Goal: Information Seeking & Learning: Find specific fact

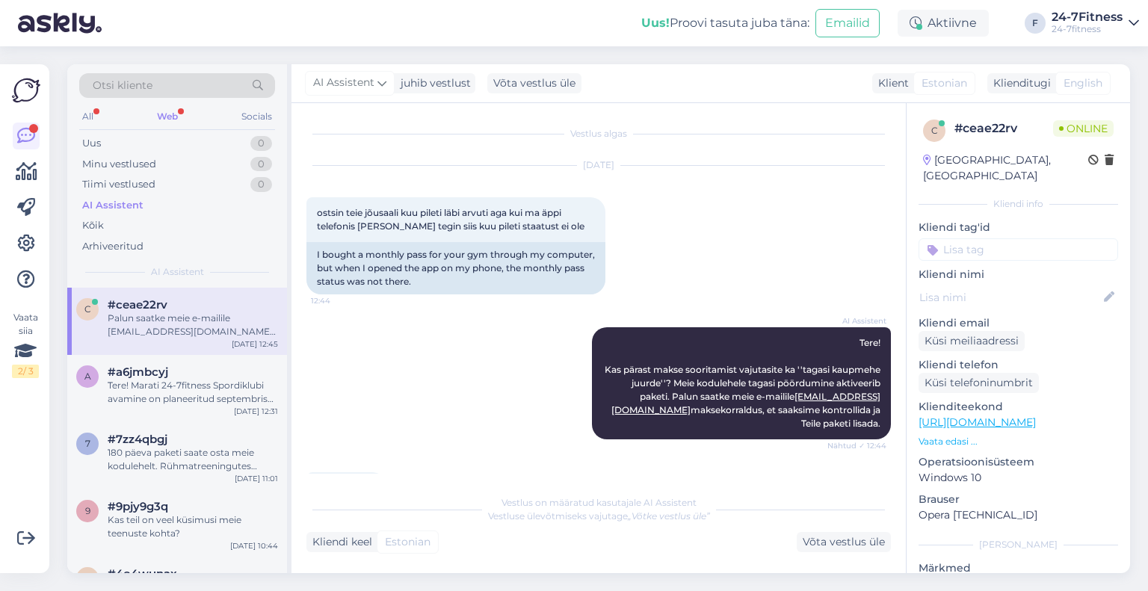
click at [164, 116] on div "Web" at bounding box center [167, 116] width 27 height 19
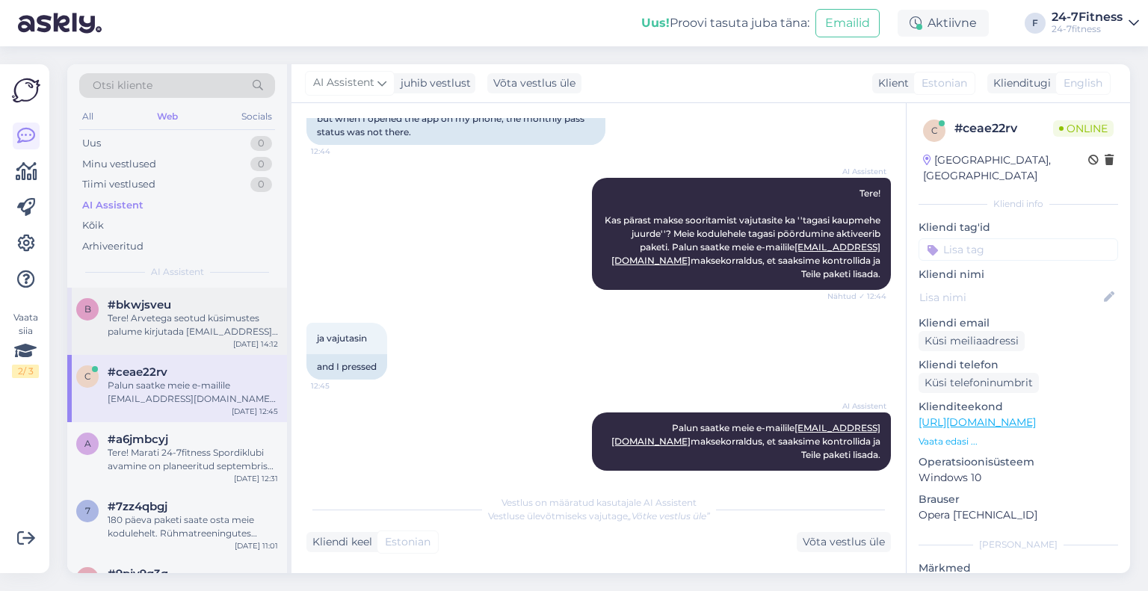
click at [212, 322] on div "Tere! Arvetega seotud küsimustes palume kirjutada [EMAIL_ADDRESS][DOMAIN_NAME]." at bounding box center [193, 325] width 170 height 27
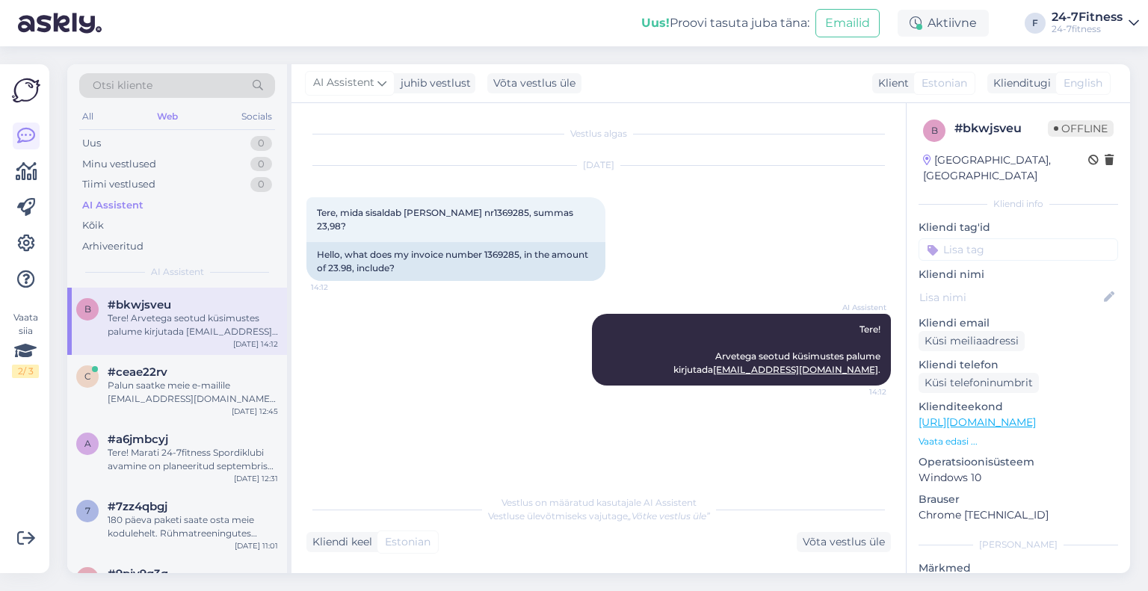
scroll to position [0, 0]
click at [167, 108] on div "Web" at bounding box center [167, 116] width 27 height 19
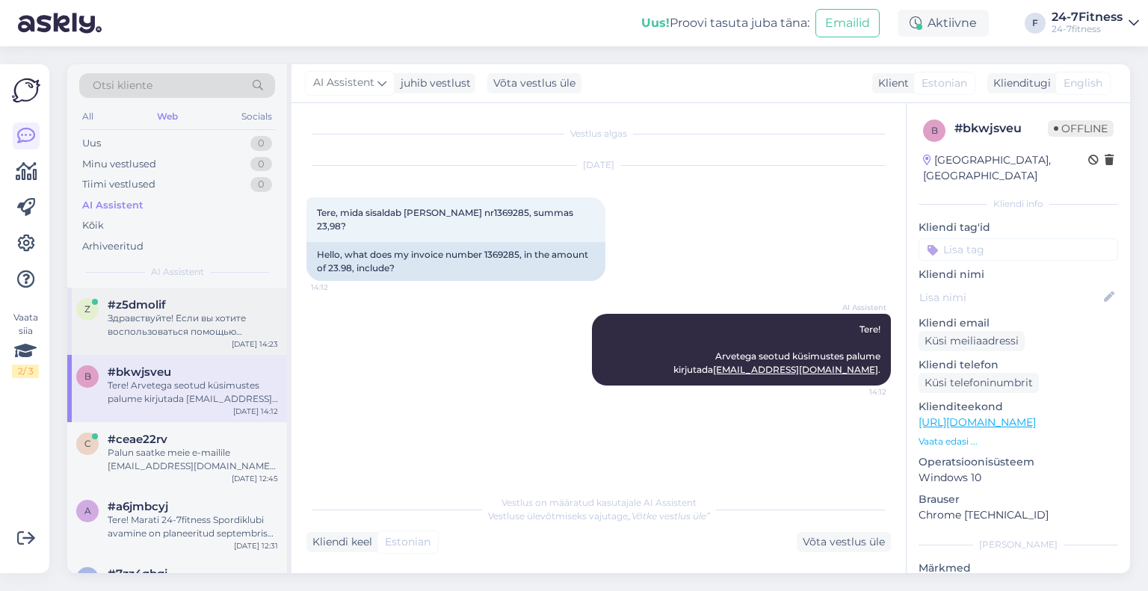
click at [203, 330] on div "Здравствуйте! Если вы хотите воспользоваться помощью персонального тренера, вам…" at bounding box center [193, 325] width 170 height 27
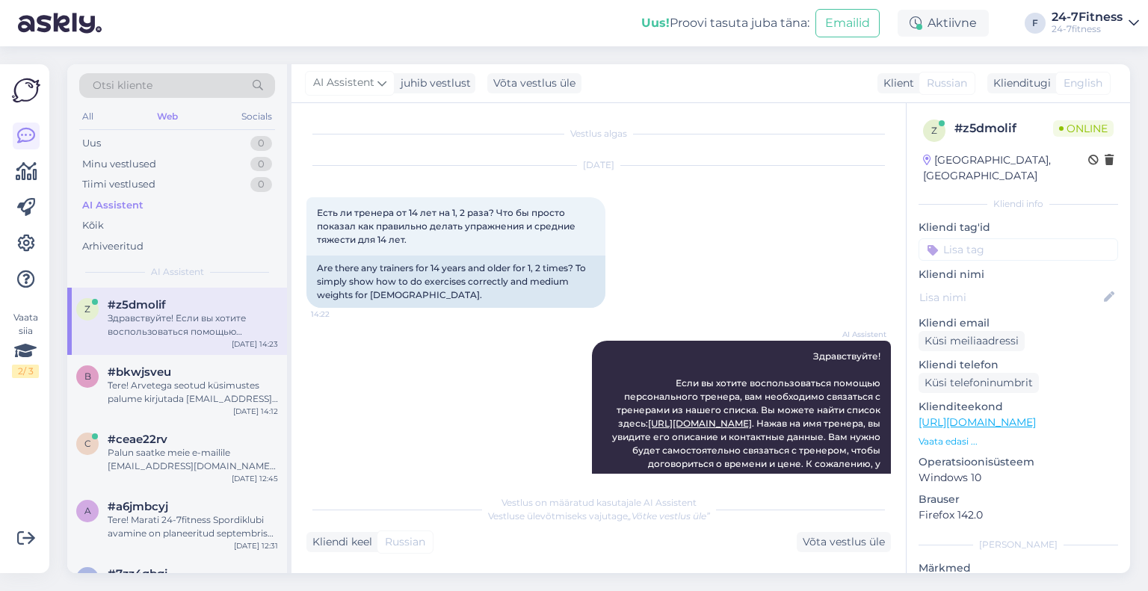
scroll to position [75, 0]
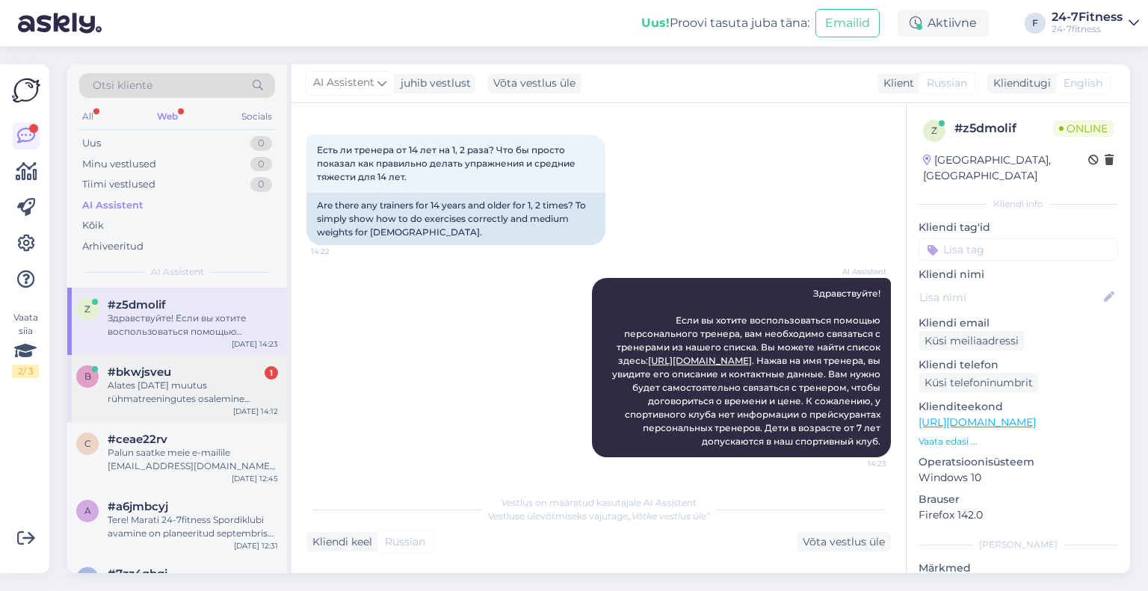
click at [218, 386] on div "Alates [DATE] muutus rühmatreeningutes osalemine tasuliseks. Rühmatreeningutes …" at bounding box center [193, 392] width 170 height 27
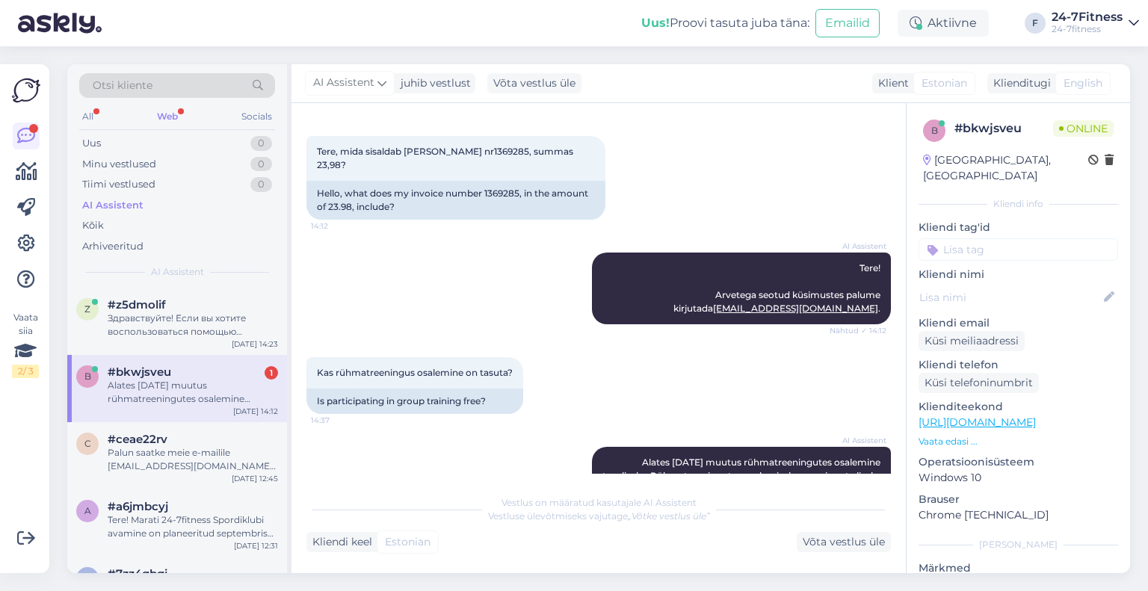
scroll to position [135, 0]
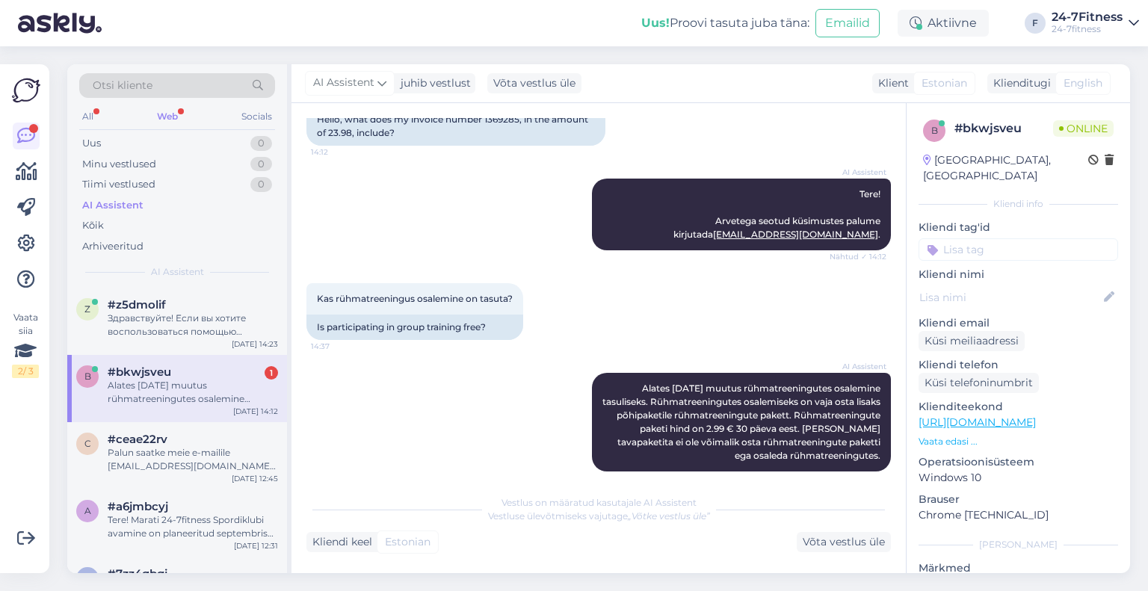
click at [159, 119] on div "Web" at bounding box center [167, 116] width 27 height 19
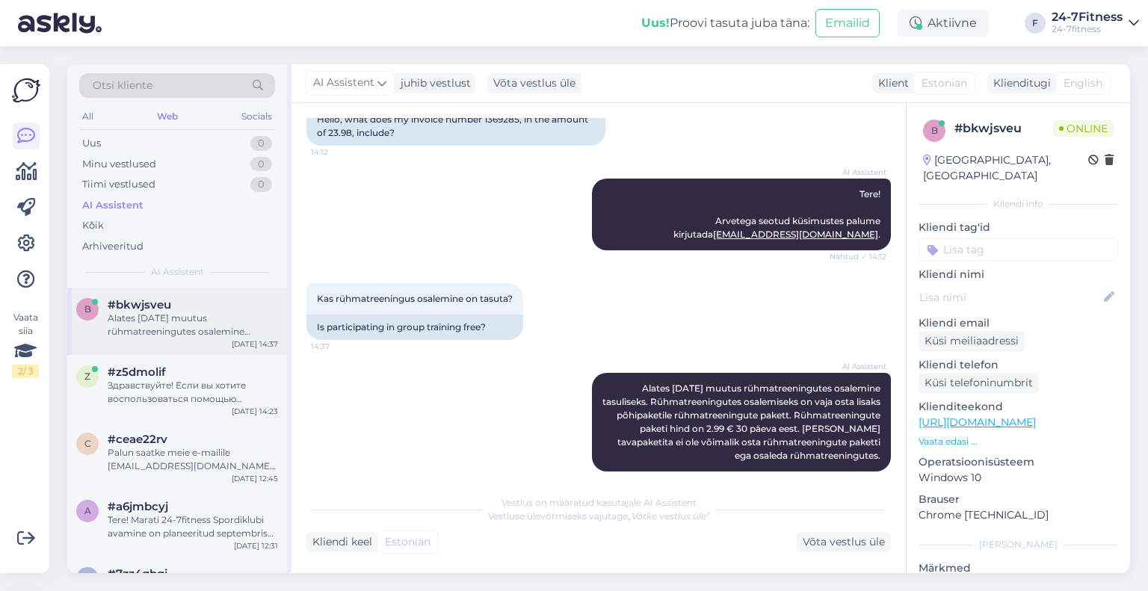
click at [170, 325] on div "Alates [DATE] muutus rühmatreeningutes osalemine tasuliseks. Rühmatreeningutes …" at bounding box center [193, 325] width 170 height 27
click at [135, 409] on div "z #z5dmolif Здравствуйте! Если вы хотите воспользоваться помощью персонального …" at bounding box center [177, 388] width 220 height 67
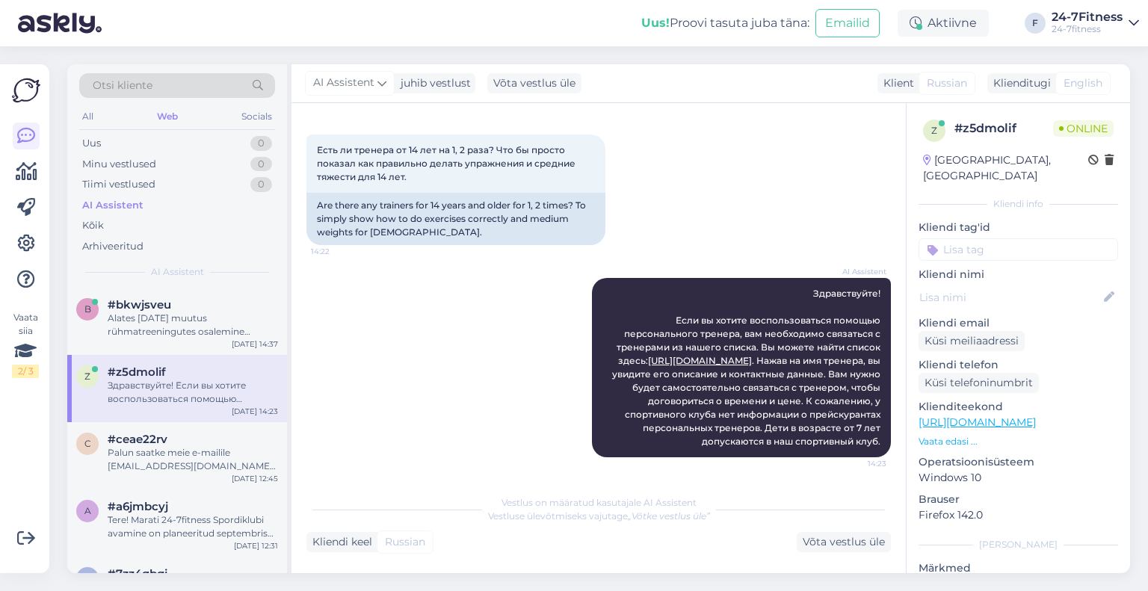
scroll to position [75, 0]
click at [126, 376] on span "#z5dmolif" at bounding box center [137, 372] width 58 height 13
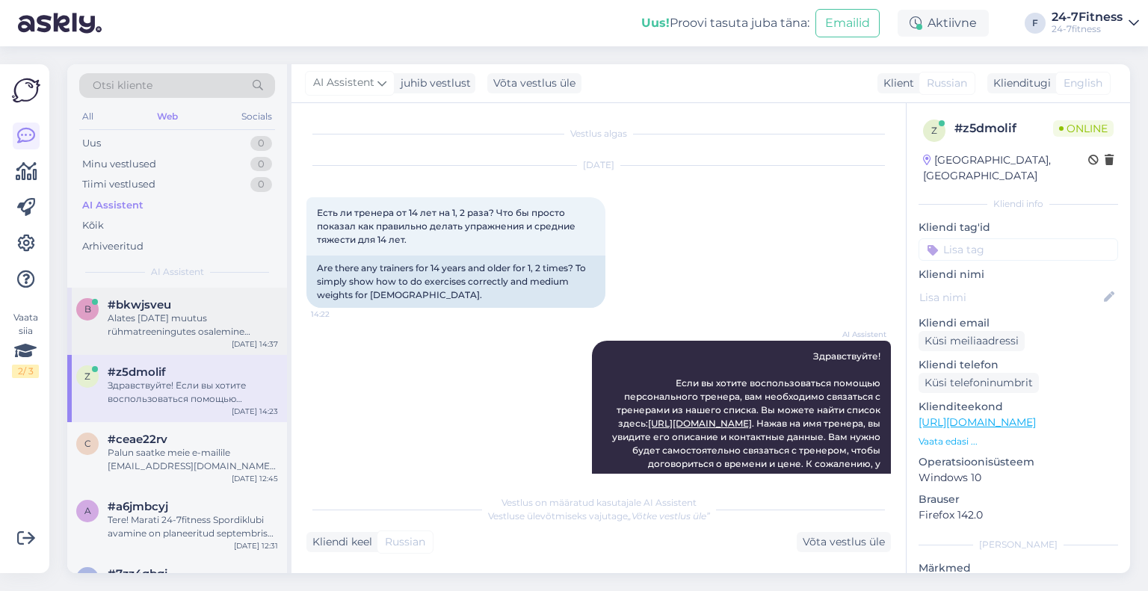
click at [176, 312] on div "Alates [DATE] muutus rühmatreeningutes osalemine tasuliseks. Rühmatreeningutes …" at bounding box center [193, 325] width 170 height 27
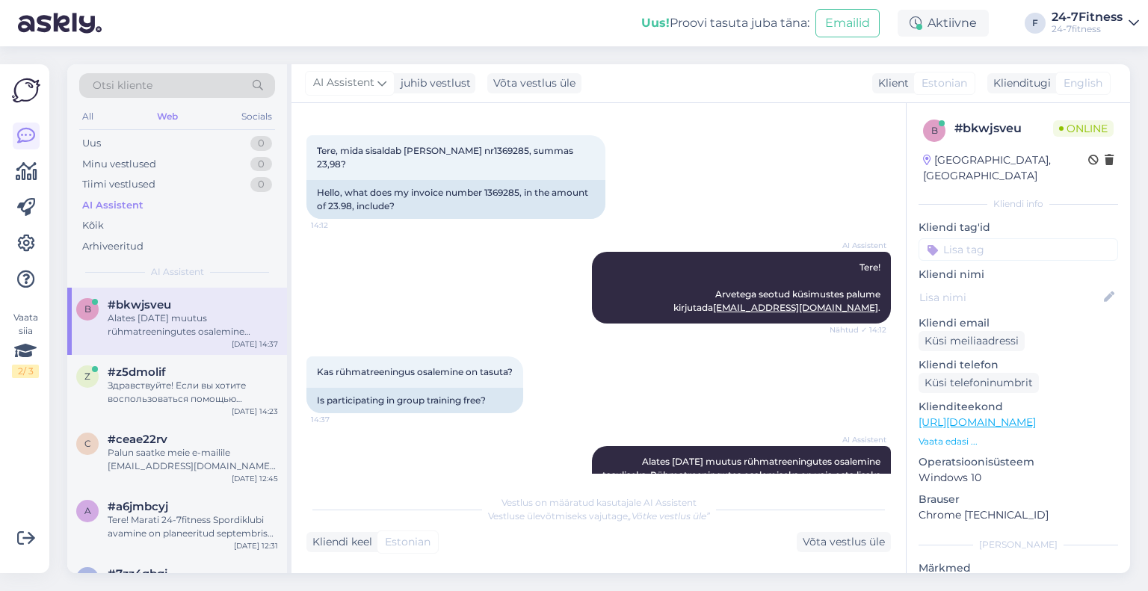
scroll to position [135, 0]
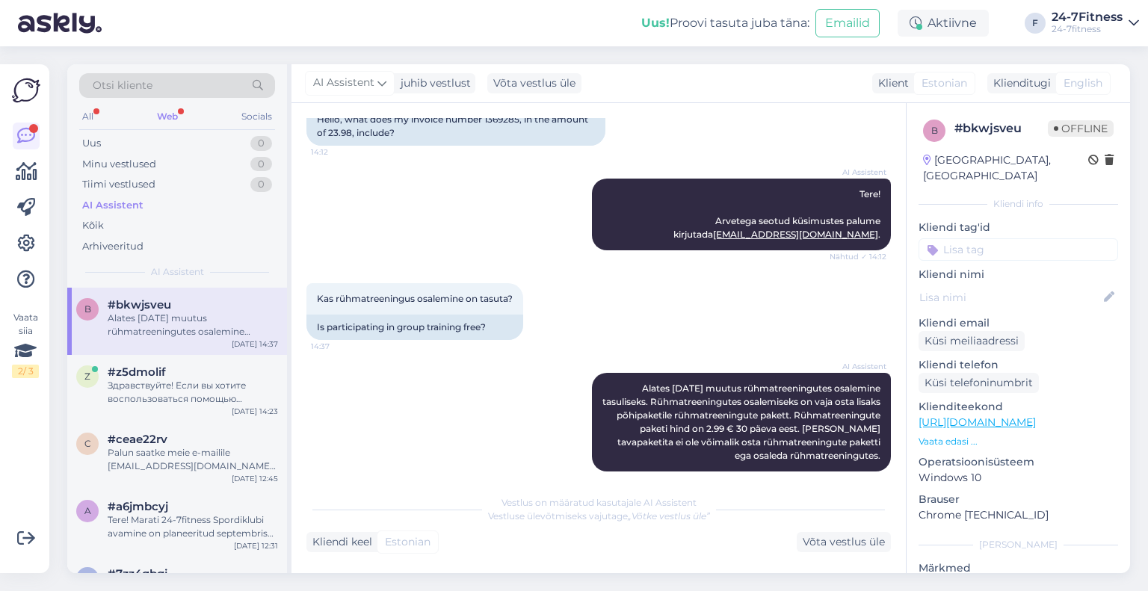
click at [180, 104] on div "Otsi kliente" at bounding box center [177, 90] width 196 height 34
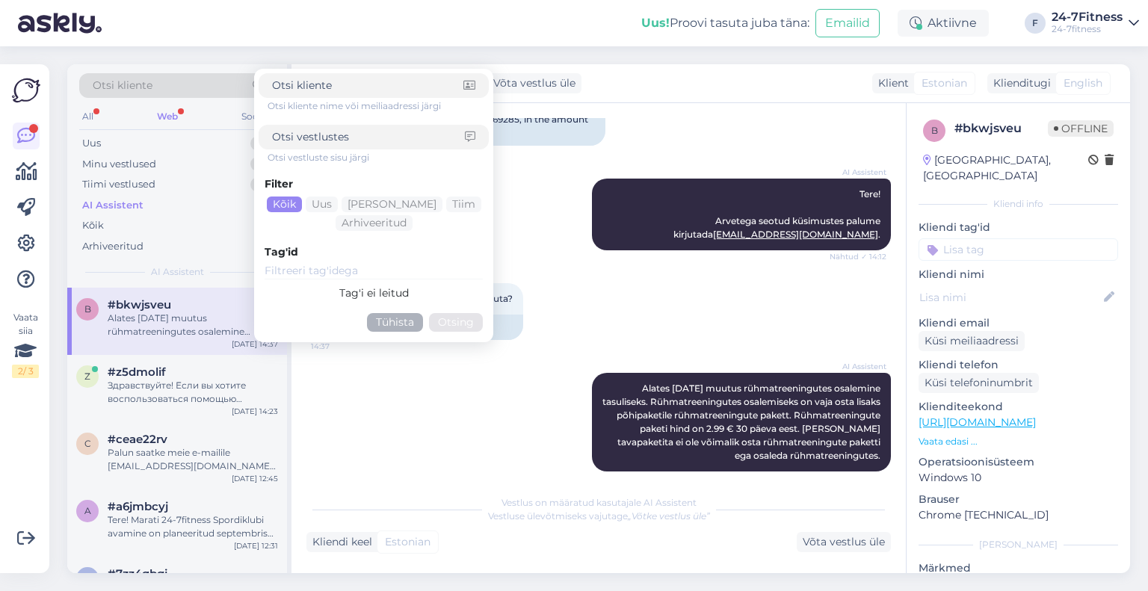
click at [166, 100] on div "Otsi kliente Otsi kliente nime või meiliaadressi järgi Otsi vestluste sisu järg…" at bounding box center [177, 90] width 196 height 34
click at [173, 123] on div "Web" at bounding box center [167, 116] width 27 height 19
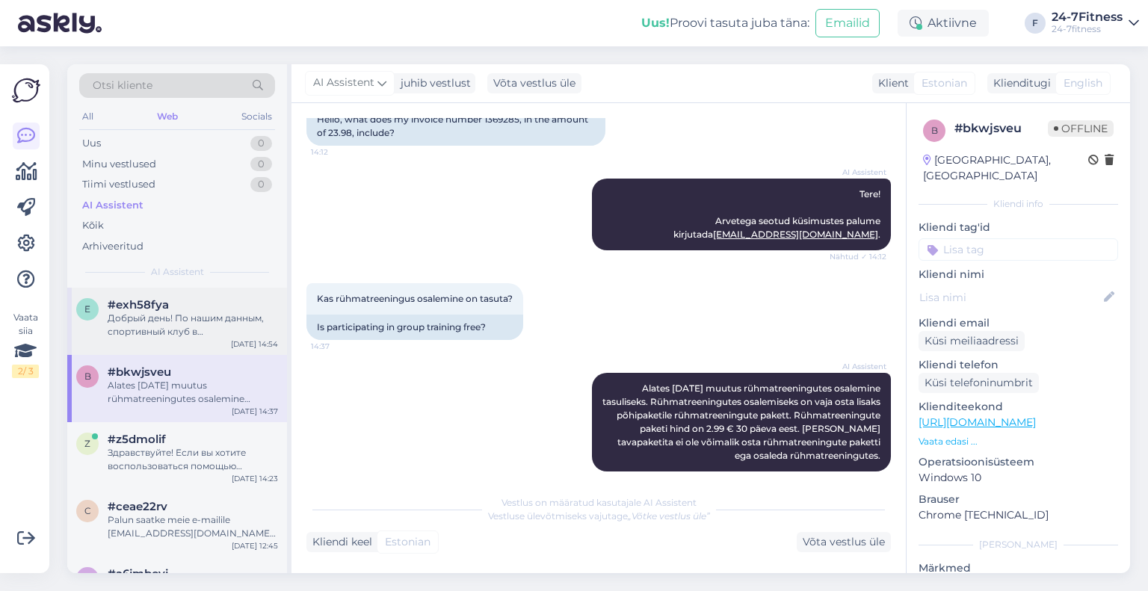
click at [182, 304] on div "#exh58fya" at bounding box center [193, 304] width 170 height 13
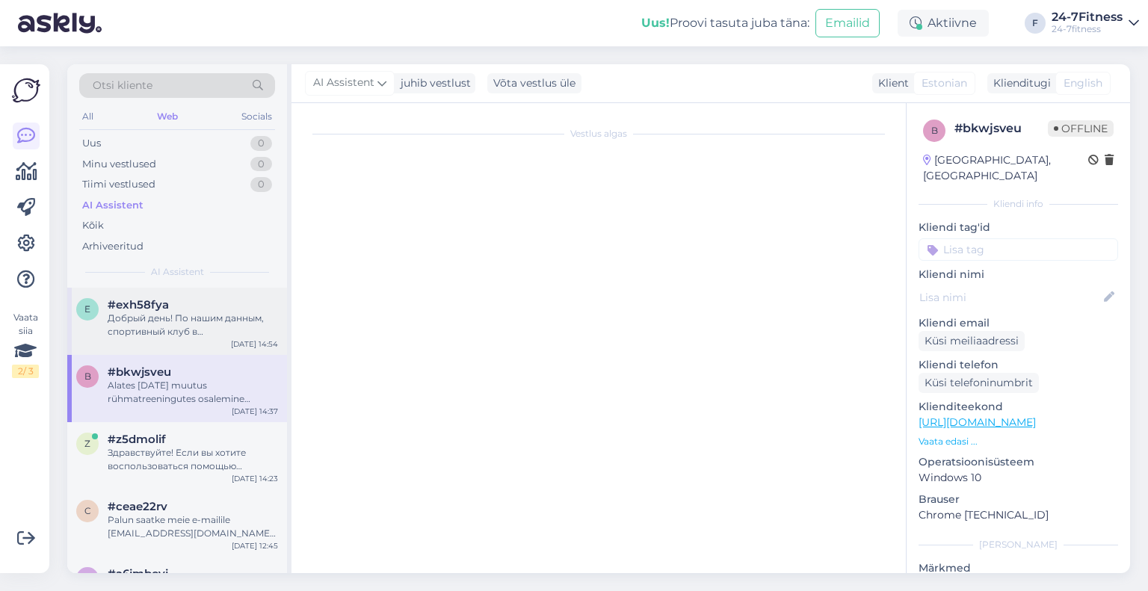
scroll to position [0, 0]
